Goal: Task Accomplishment & Management: Manage account settings

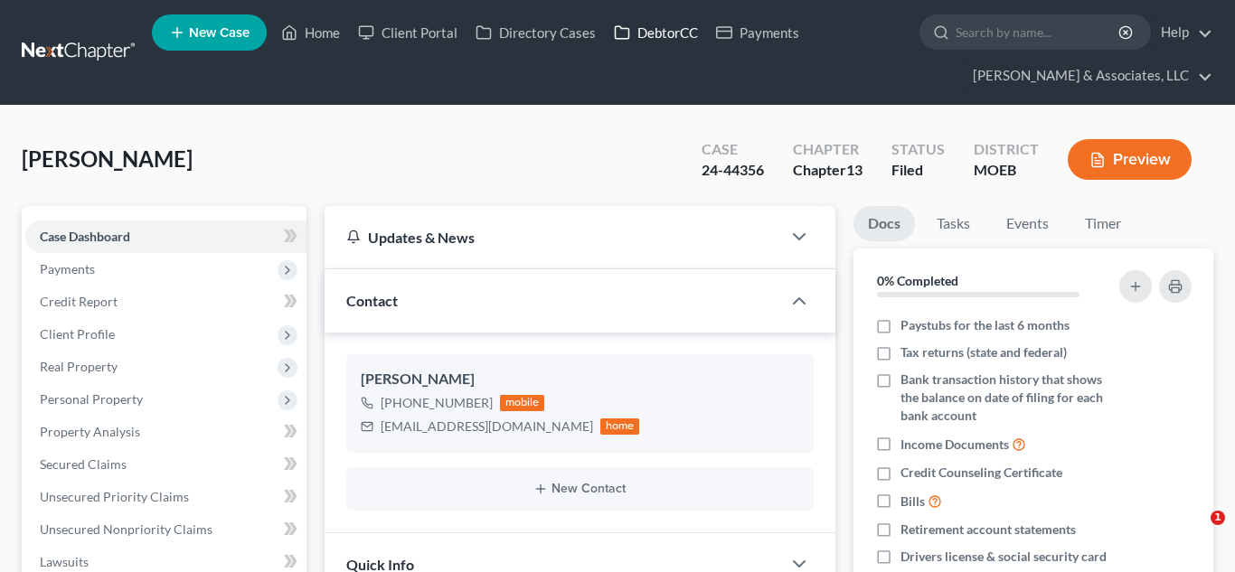
click at [703, 26] on link "DebtorCC" at bounding box center [656, 32] width 102 height 33
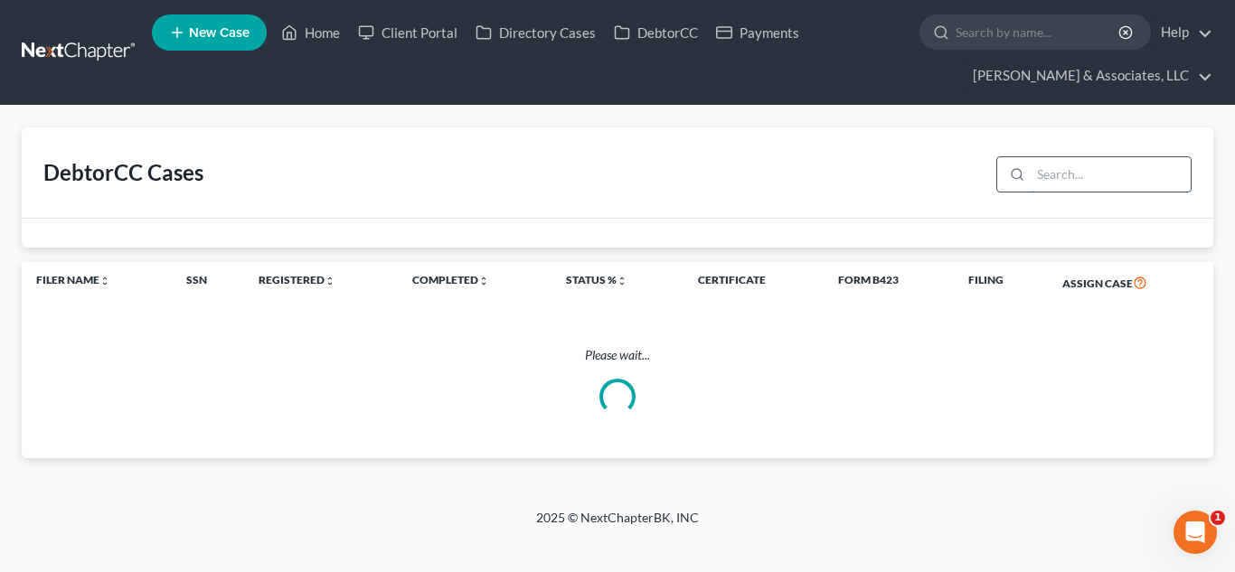
click at [1080, 175] on input "search" at bounding box center [1111, 174] width 160 height 34
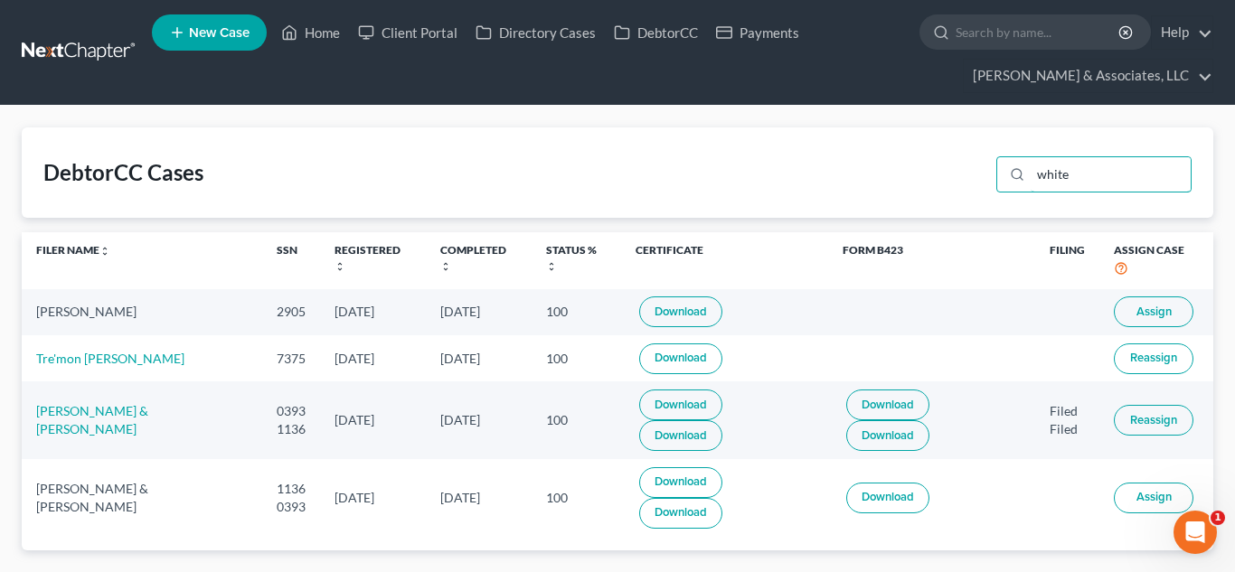
type input "white"
click at [1154, 312] on span "Assign" at bounding box center [1154, 312] width 35 height 14
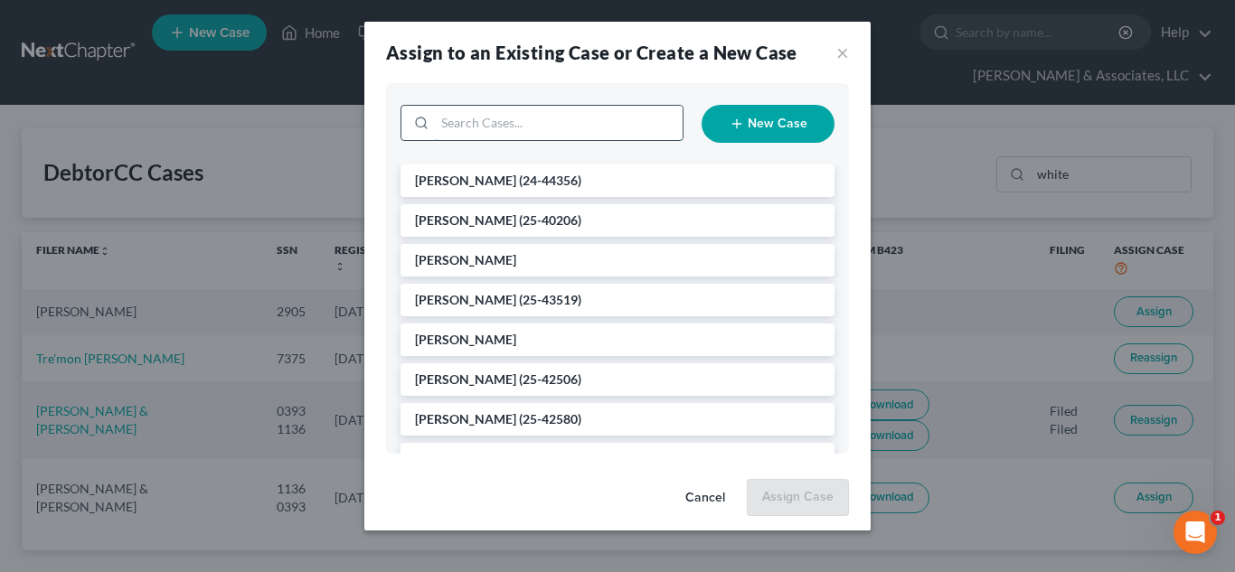
click at [518, 123] on input "search" at bounding box center [559, 123] width 248 height 34
type input "white"
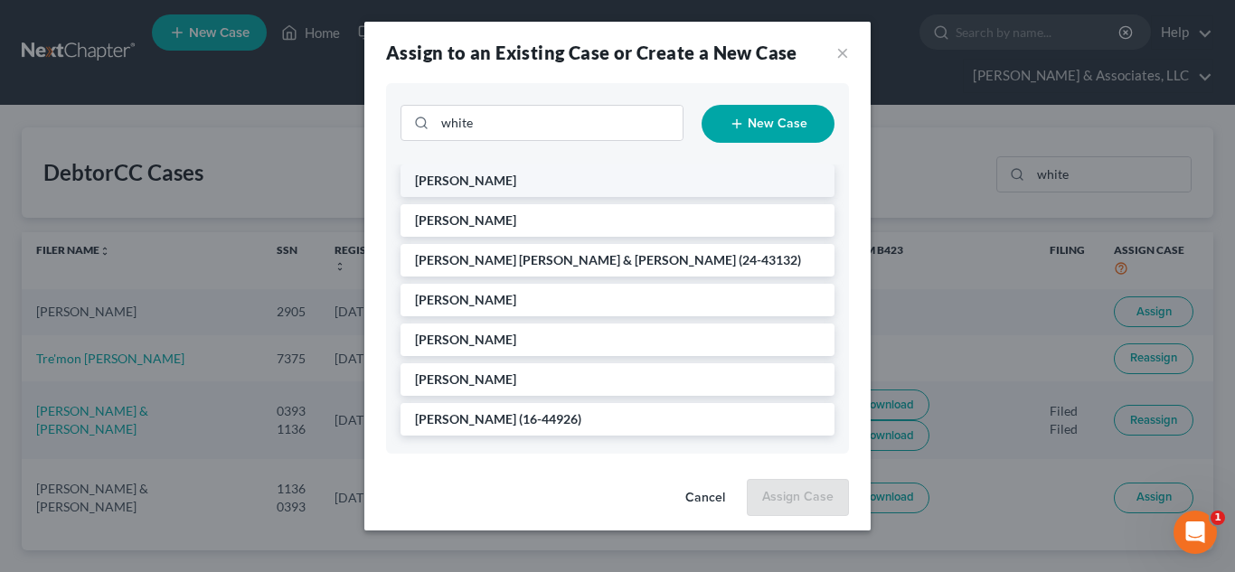
click at [538, 170] on li "[PERSON_NAME]" at bounding box center [618, 181] width 434 height 33
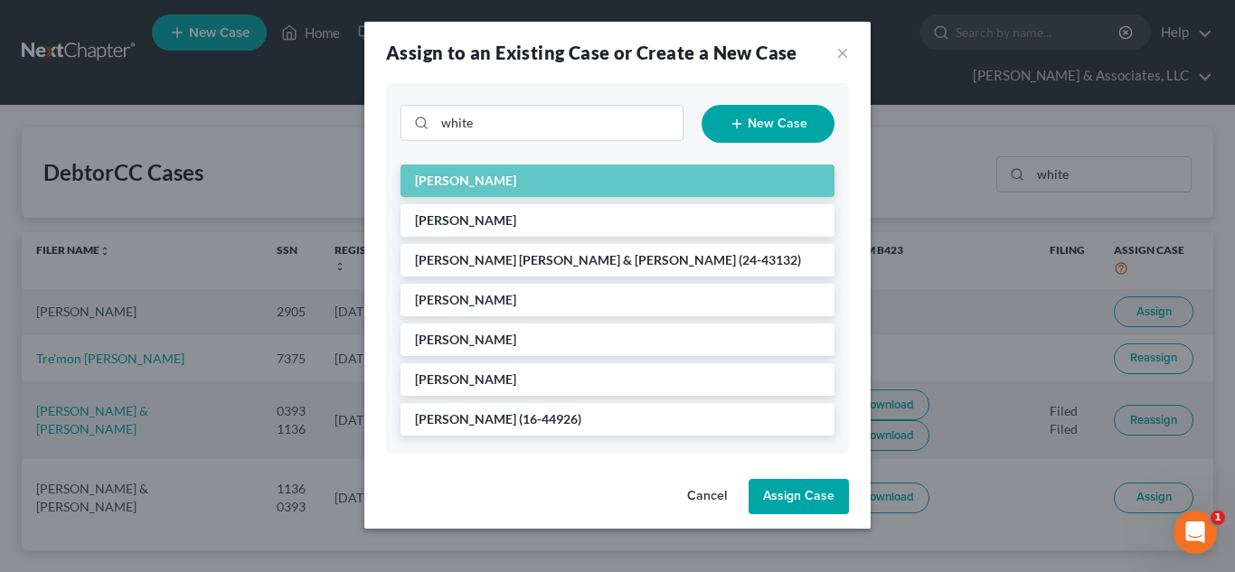
click at [783, 500] on button "Assign Case" at bounding box center [799, 497] width 100 height 36
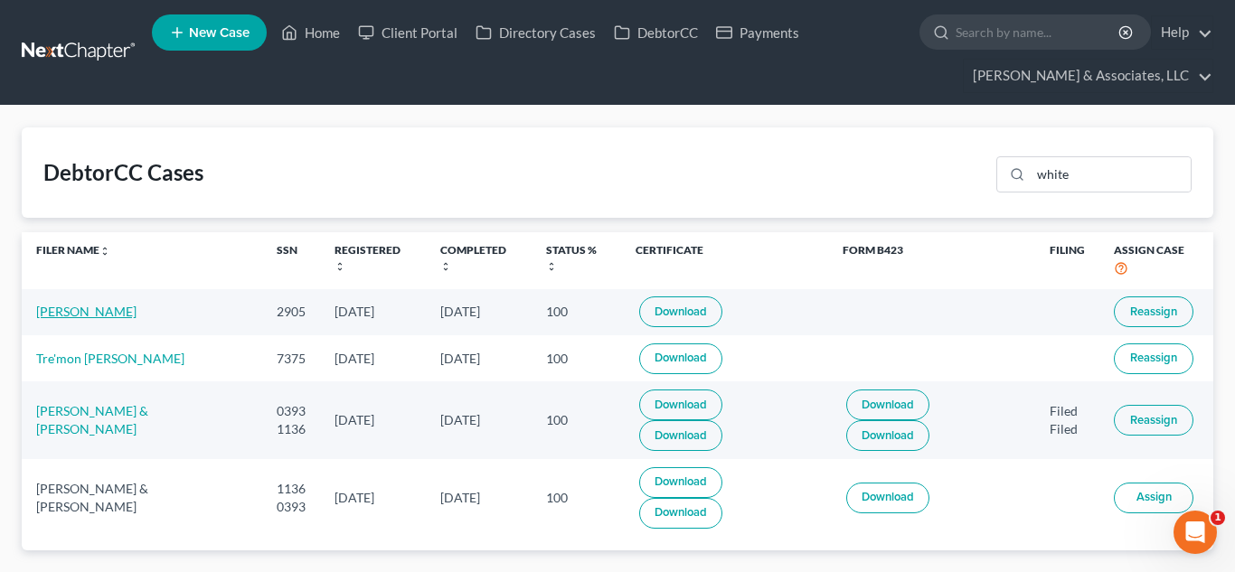
click at [87, 316] on link "[PERSON_NAME]" at bounding box center [86, 311] width 100 height 15
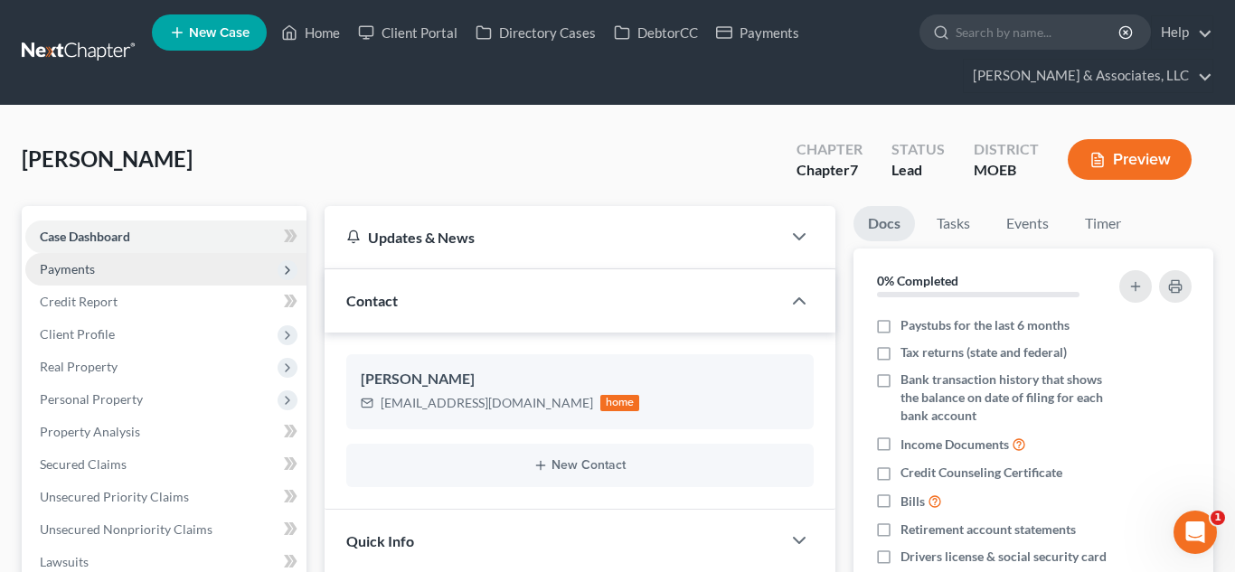
click at [68, 263] on span "Payments" at bounding box center [67, 268] width 55 height 15
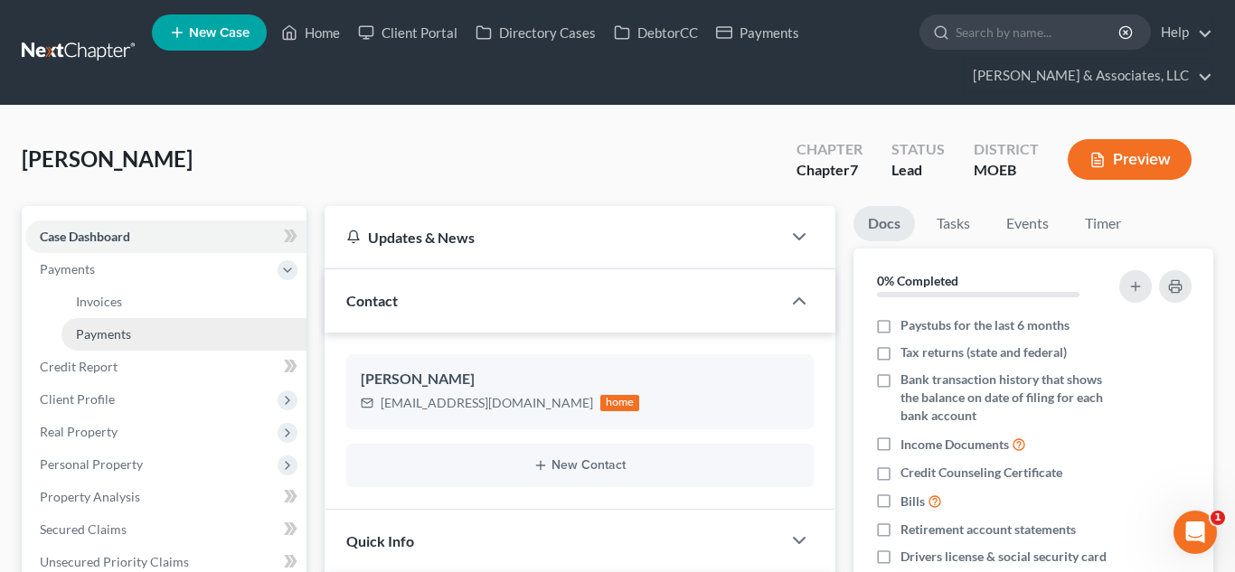
click at [101, 327] on span "Payments" at bounding box center [103, 333] width 55 height 15
